Goal: Information Seeking & Learning: Learn about a topic

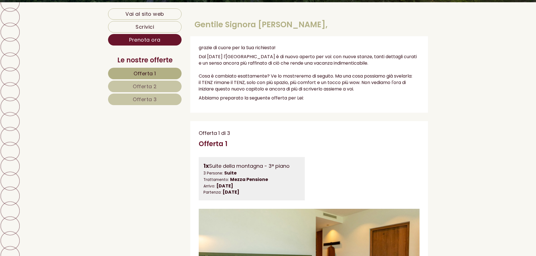
scroll to position [309, 0]
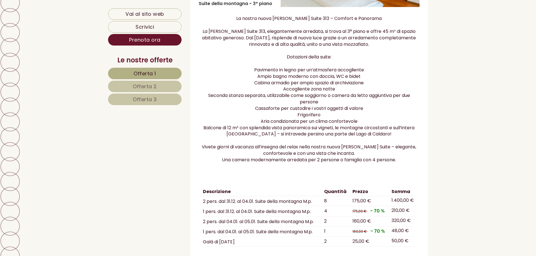
click at [149, 83] on span "Offerta 2" at bounding box center [145, 86] width 24 height 7
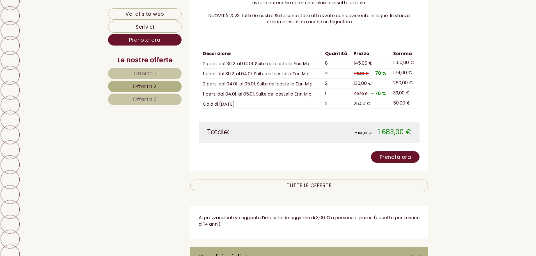
click at [164, 99] on link "Offerta 3" at bounding box center [145, 99] width 74 height 12
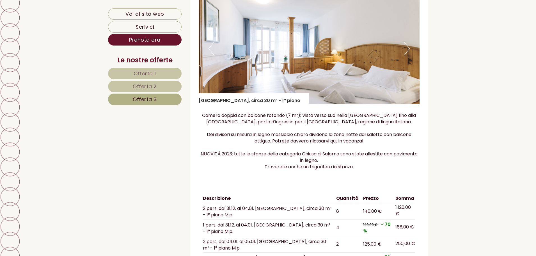
scroll to position [567, 0]
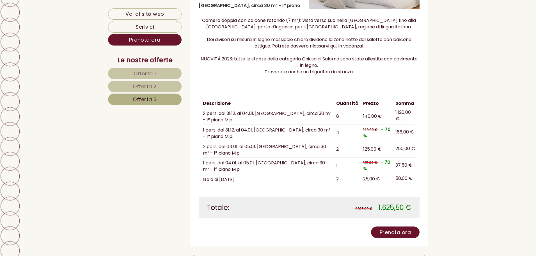
click at [135, 74] on span "Offerta 1" at bounding box center [145, 73] width 22 height 7
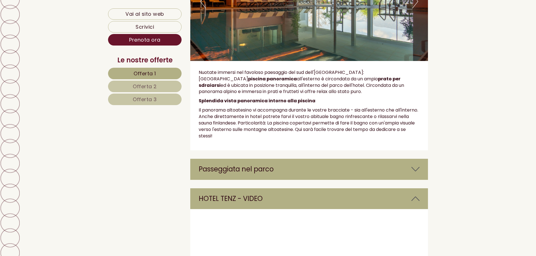
scroll to position [1379, 0]
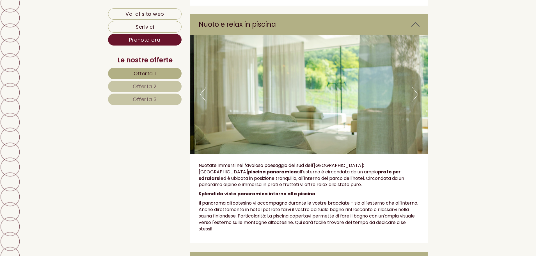
click at [416, 87] on button "Next" at bounding box center [415, 94] width 6 height 14
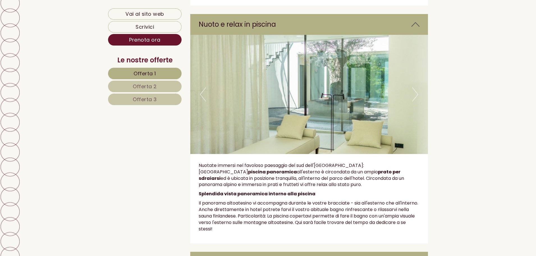
click at [416, 87] on button "Next" at bounding box center [415, 94] width 6 height 14
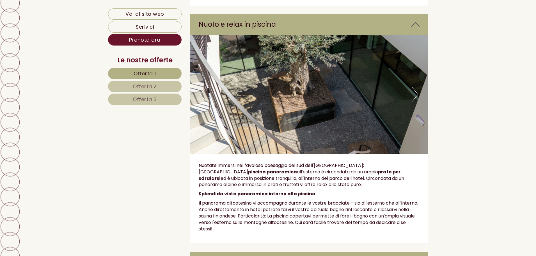
click at [416, 87] on button "Next" at bounding box center [415, 94] width 6 height 14
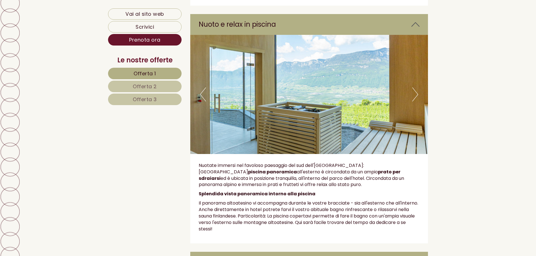
click at [416, 87] on button "Next" at bounding box center [415, 94] width 6 height 14
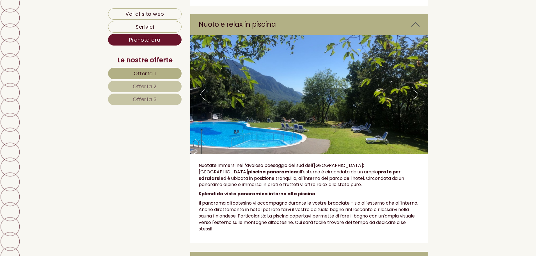
click at [416, 87] on button "Next" at bounding box center [415, 94] width 6 height 14
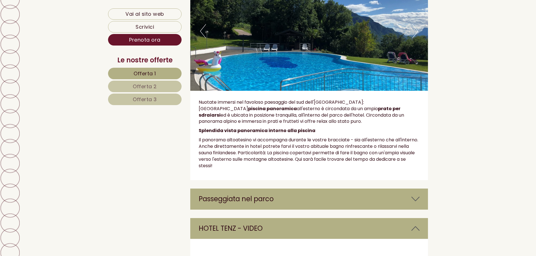
scroll to position [1548, 0]
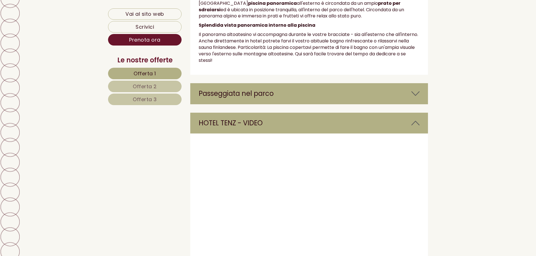
click at [277, 83] on div "Passeggiata nel parco" at bounding box center [309, 93] width 238 height 21
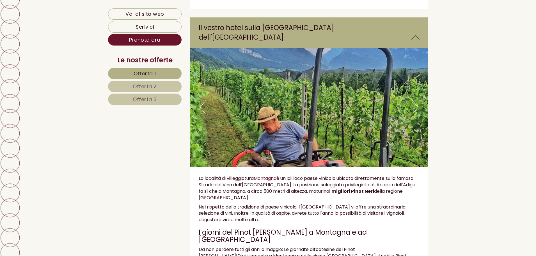
scroll to position [874, 0]
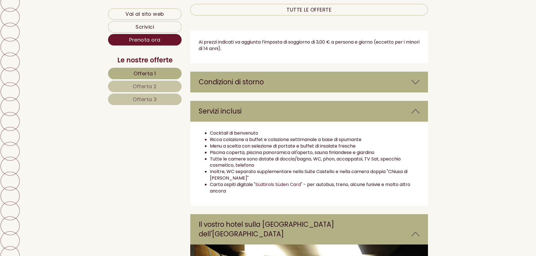
click at [246, 81] on div "Condizioni di storno" at bounding box center [309, 82] width 238 height 21
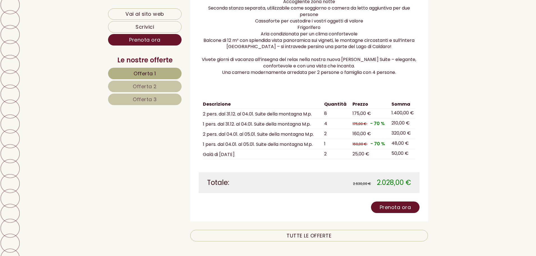
scroll to position [650, 0]
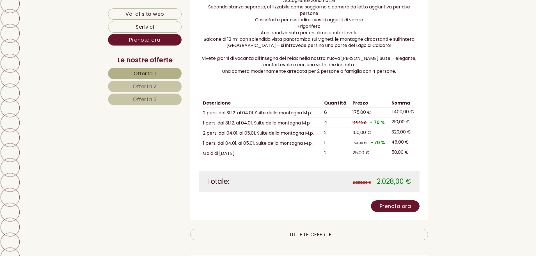
click at [145, 99] on span "Offerta 3" at bounding box center [145, 99] width 24 height 7
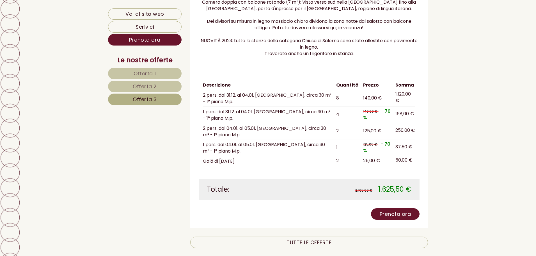
scroll to position [623, 0]
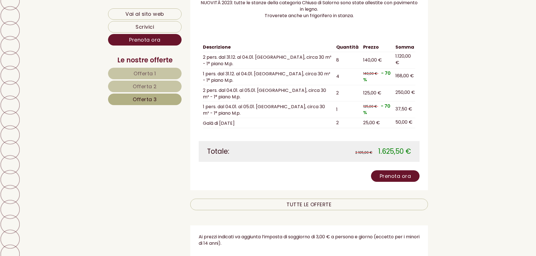
click at [152, 84] on span "Offerta 2" at bounding box center [145, 86] width 24 height 7
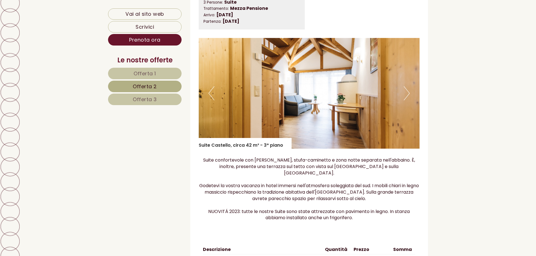
scroll to position [426, 0]
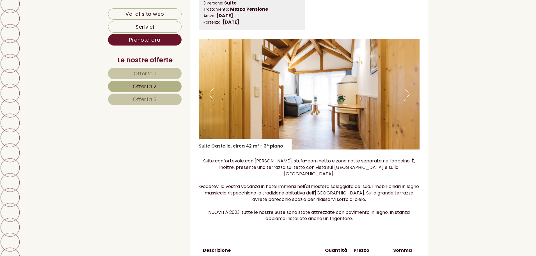
click at [150, 99] on span "Offerta 3" at bounding box center [145, 99] width 24 height 7
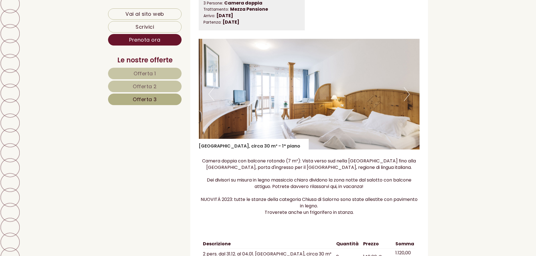
scroll to position [370, 0]
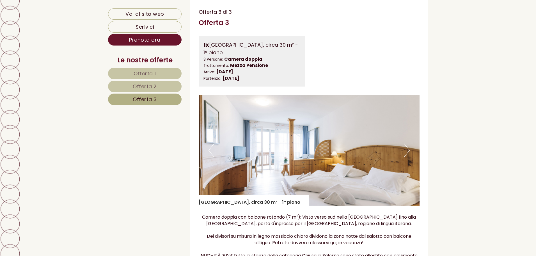
click at [146, 89] on span "Offerta 2" at bounding box center [145, 86] width 24 height 7
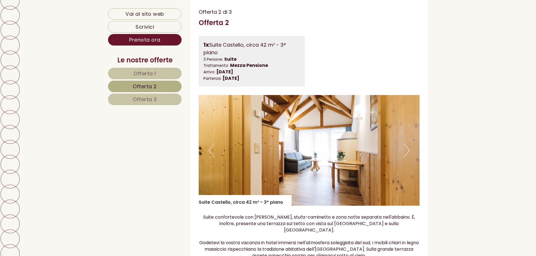
click at [146, 77] on link "Offerta 1" at bounding box center [145, 74] width 74 height 12
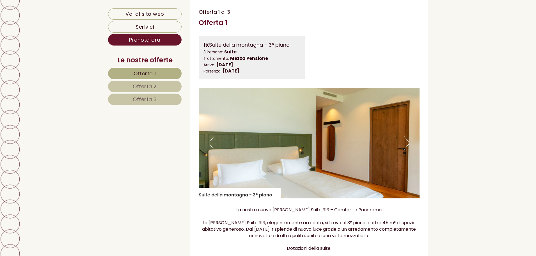
click at [145, 86] on span "Offerta 2" at bounding box center [145, 86] width 24 height 7
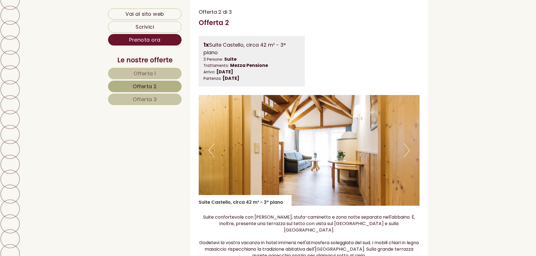
click at [408, 153] on button "Next" at bounding box center [407, 150] width 6 height 14
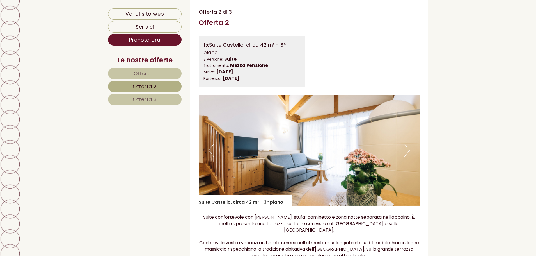
click at [408, 153] on button "Next" at bounding box center [407, 150] width 6 height 14
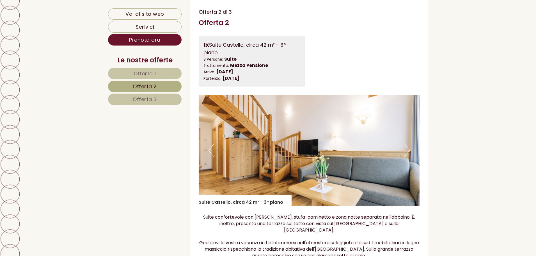
click at [408, 153] on button "Next" at bounding box center [407, 150] width 6 height 14
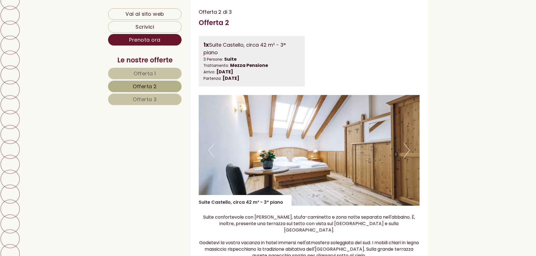
click at [408, 153] on button "Next" at bounding box center [407, 150] width 6 height 14
